Goal: Information Seeking & Learning: Find specific fact

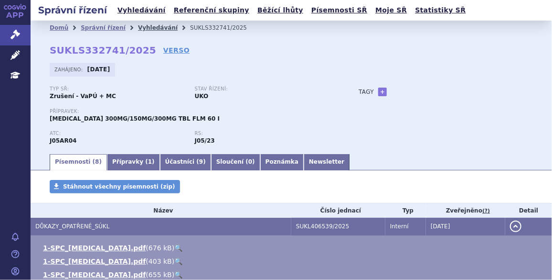
click at [142, 26] on link "Vyhledávání" at bounding box center [158, 27] width 40 height 7
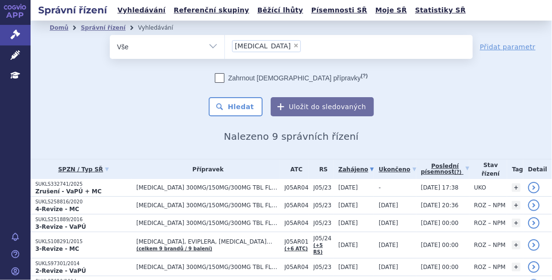
drag, startPoint x: 0, startPoint y: 0, endPoint x: 255, endPoint y: 44, distance: 258.5
click at [293, 44] on span "×" at bounding box center [296, 46] width 6 height 6
click at [225, 44] on select "trizivir" at bounding box center [225, 46] width 0 height 24
select select
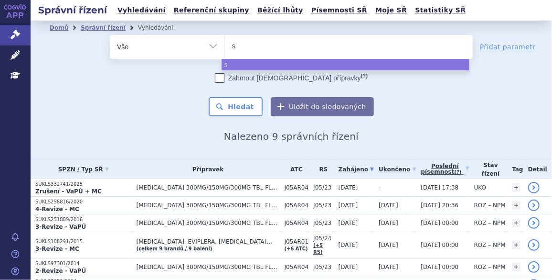
type input "su"
type input "sukl"
type input "sukls"
type input "sukls4"
type input "sukls40"
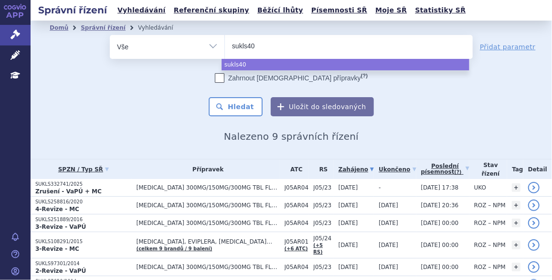
type input "sukls408"
type input "sukls4084"
type input "sukls40849"
type input "sukls408490"
type input "sukls408490/"
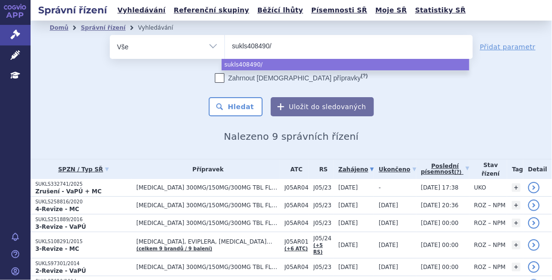
type input "sukls408490/2"
type input "sukls408490/20"
type input "sukls408490/202"
type input "sukls408490/2025"
select select "sukls408490/2025"
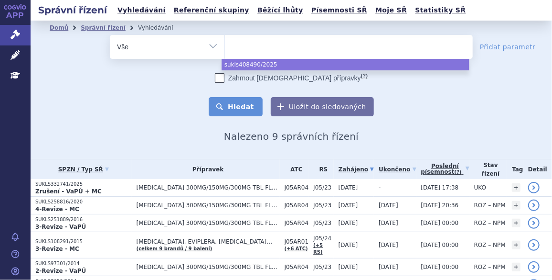
click at [238, 106] on button "Hledat" at bounding box center [236, 106] width 54 height 19
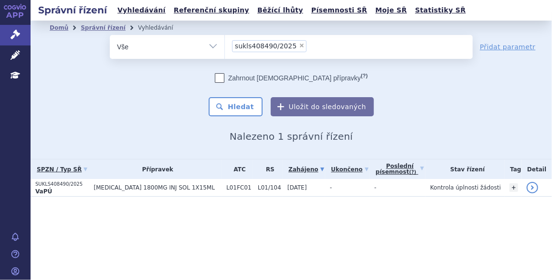
click at [137, 184] on span "DARZALEX 1800MG INJ SOL 1X15ML" at bounding box center [158, 187] width 128 height 7
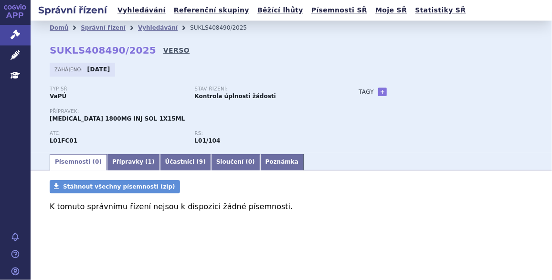
click at [163, 51] on link "VERSO" at bounding box center [176, 50] width 26 height 10
